Goal: Find specific page/section: Find specific page/section

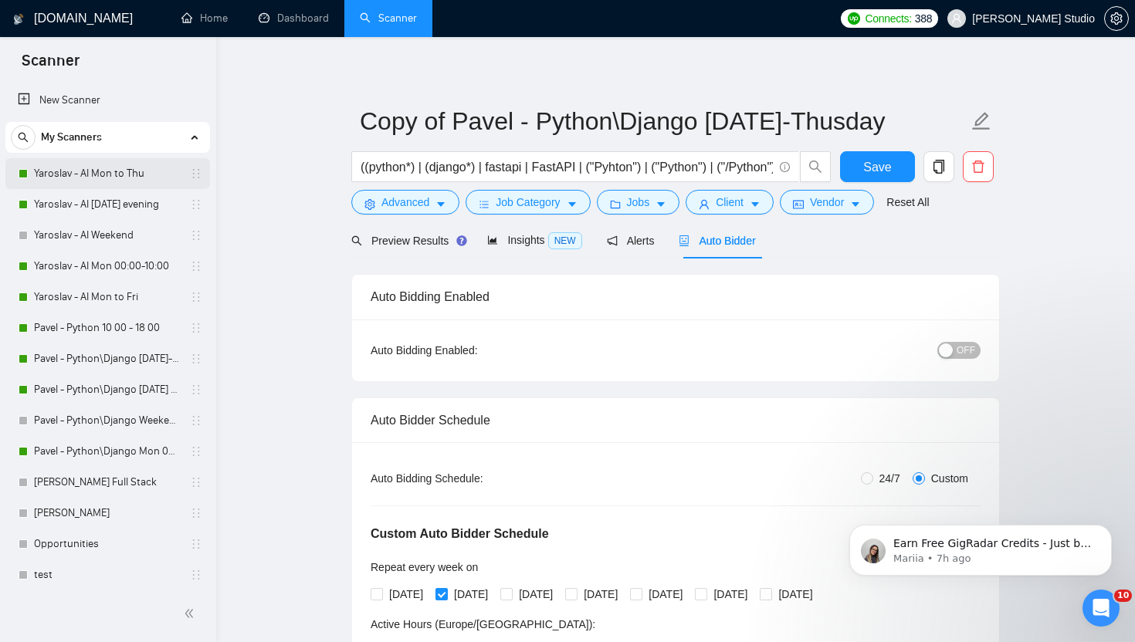
click at [158, 177] on link "Yaroslav - AI Mon to Thu" at bounding box center [107, 173] width 147 height 31
